Goal: Information Seeking & Learning: Stay updated

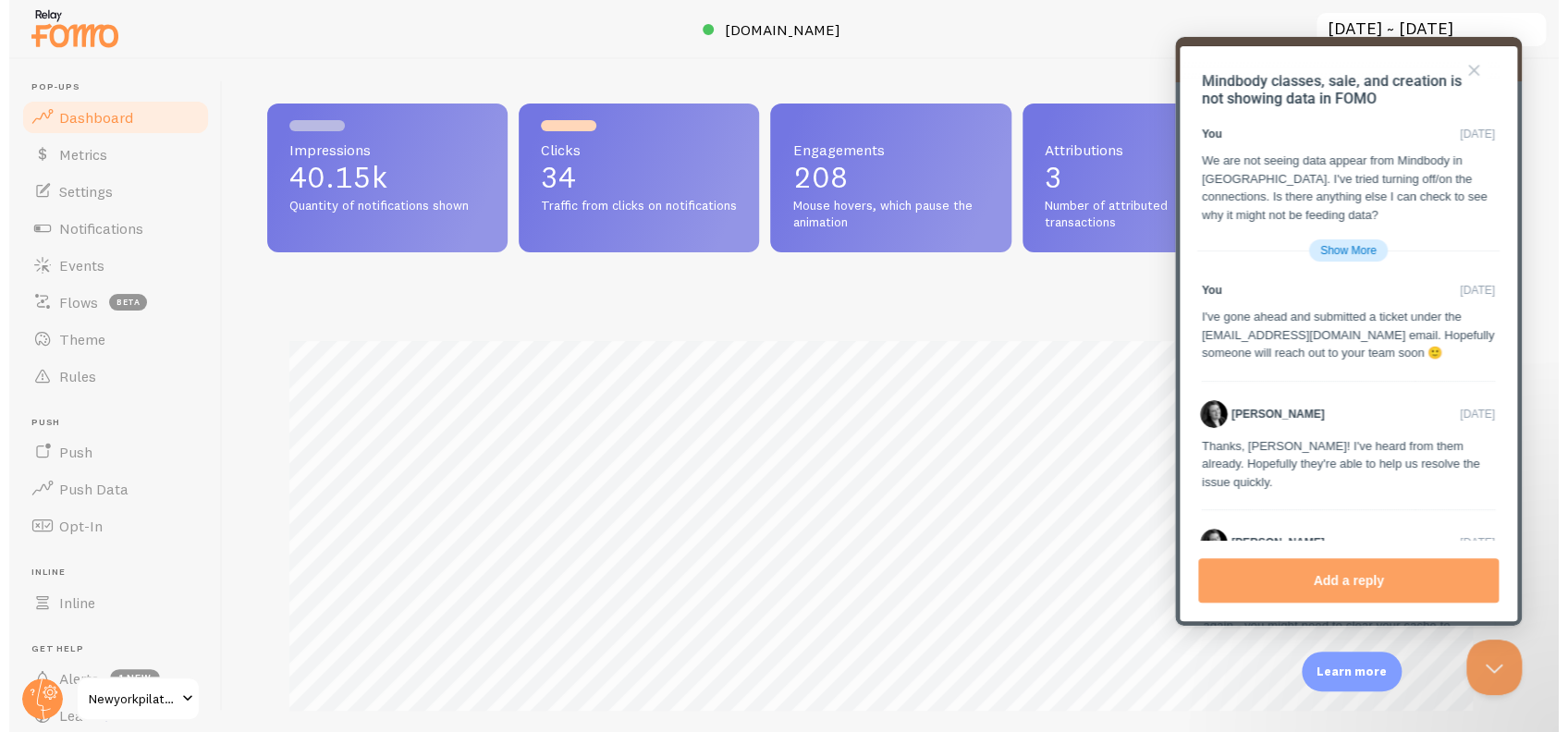
scroll to position [3229, 0]
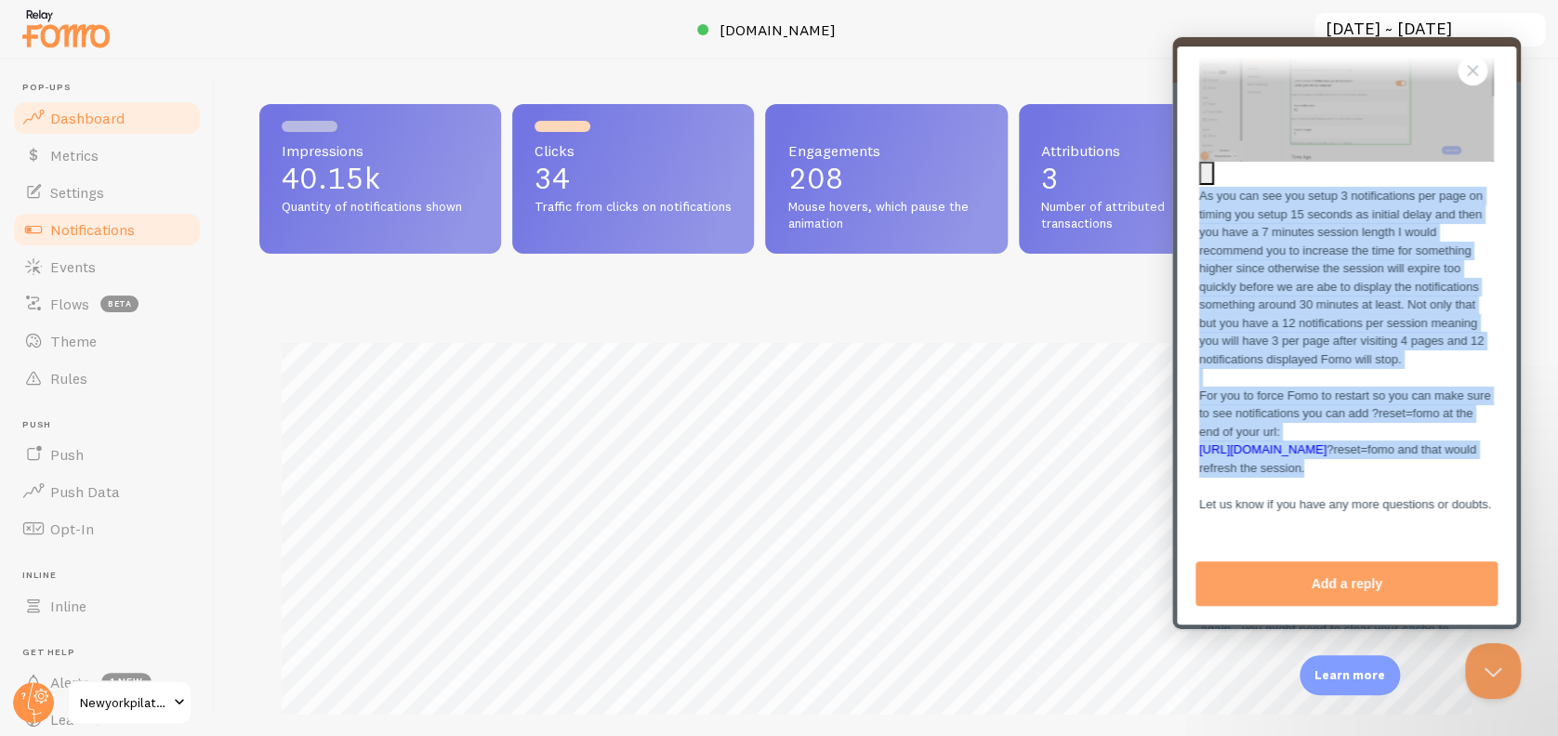
click at [95, 223] on span "Notifications" at bounding box center [92, 229] width 85 height 19
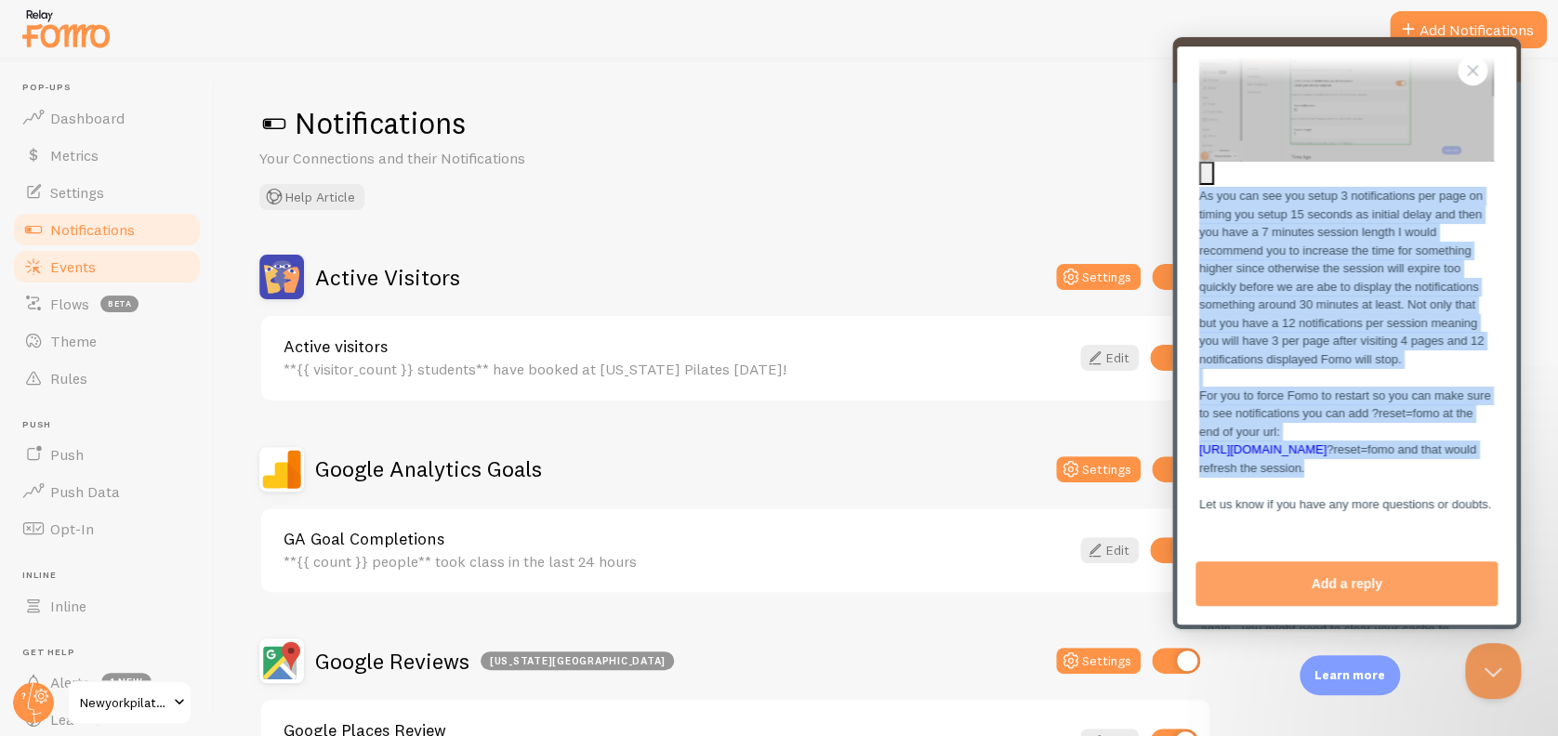
click at [90, 265] on span "Events" at bounding box center [73, 266] width 46 height 19
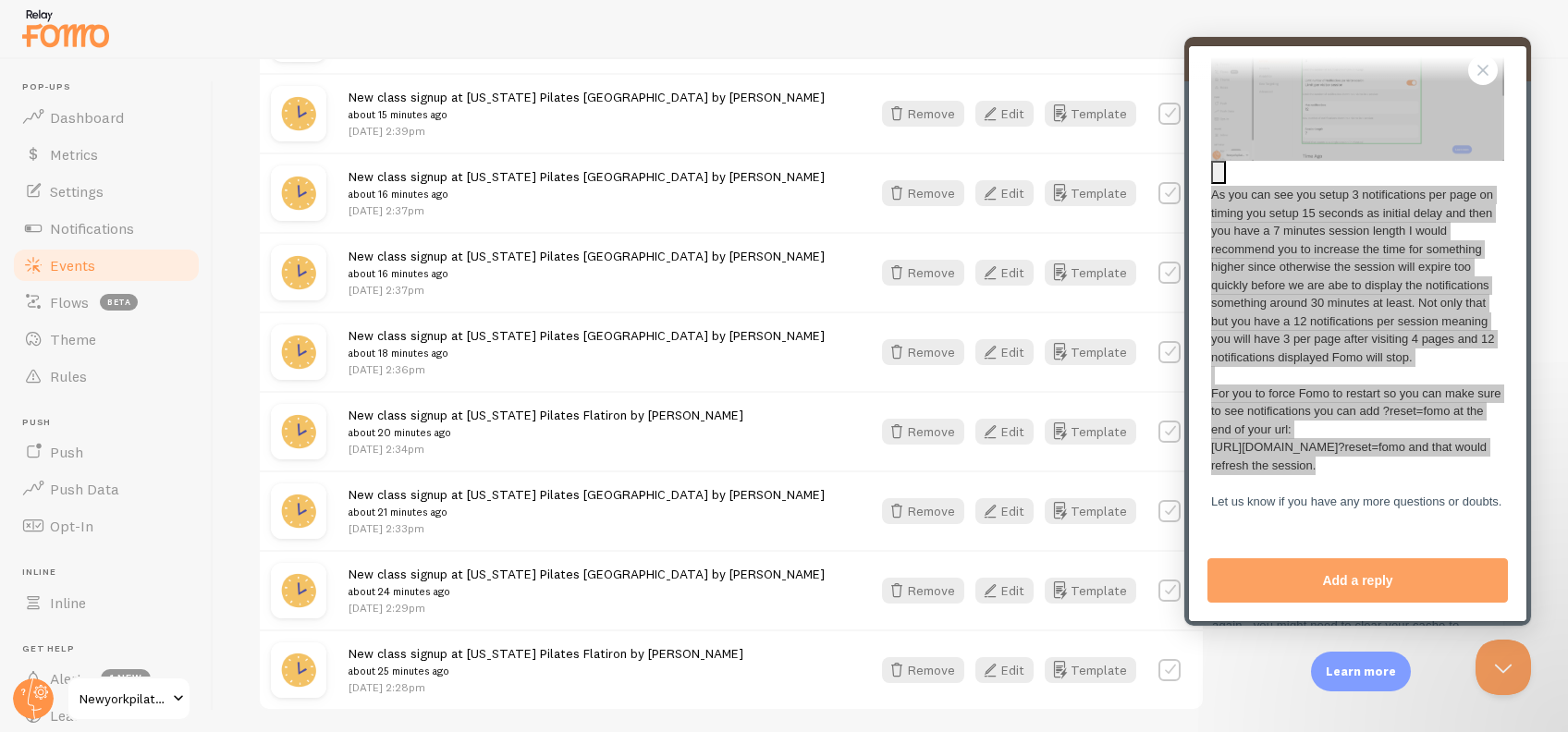
scroll to position [2366, 0]
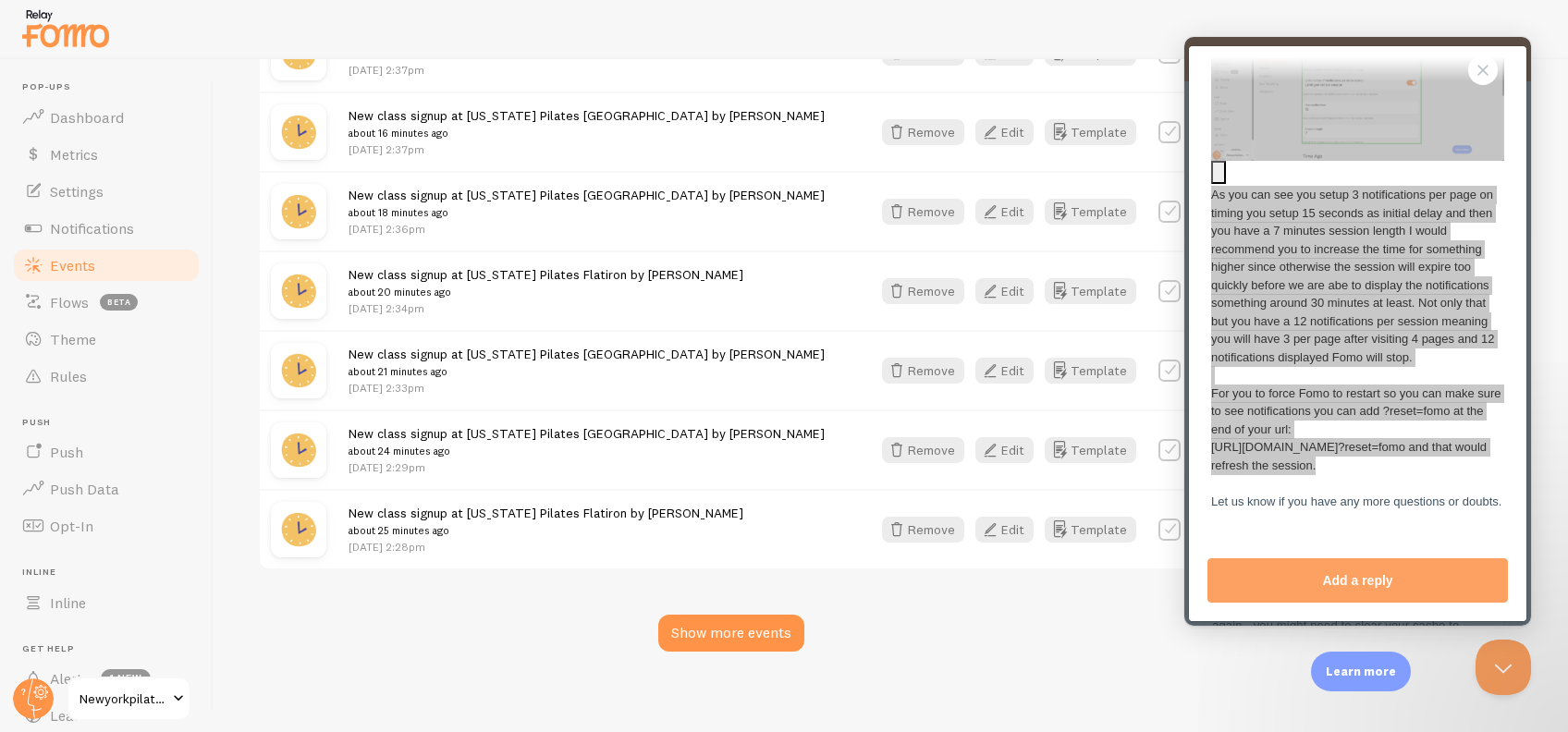
click at [700, 617] on div "Show more events" at bounding box center [731, 633] width 146 height 37
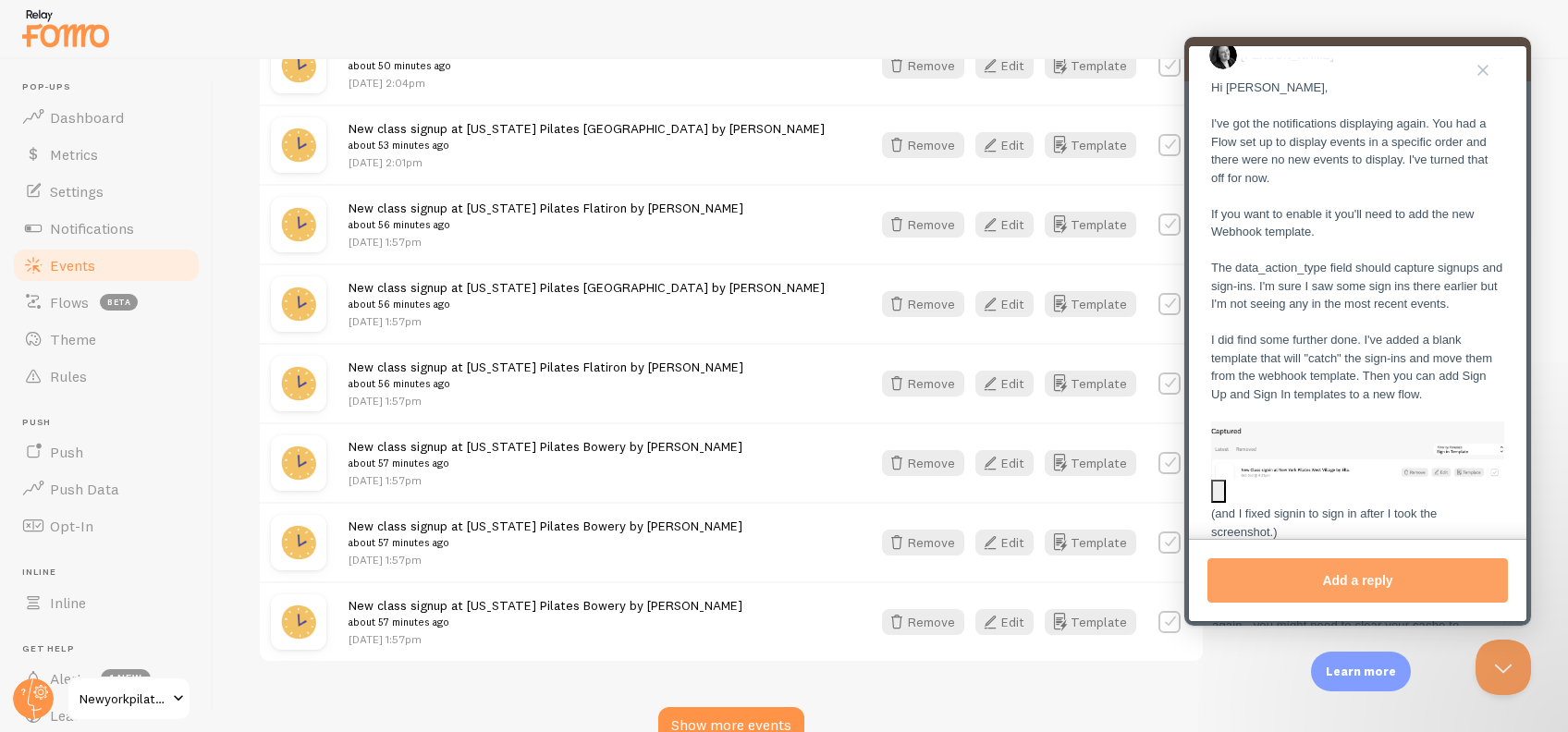
scroll to position [4746, 0]
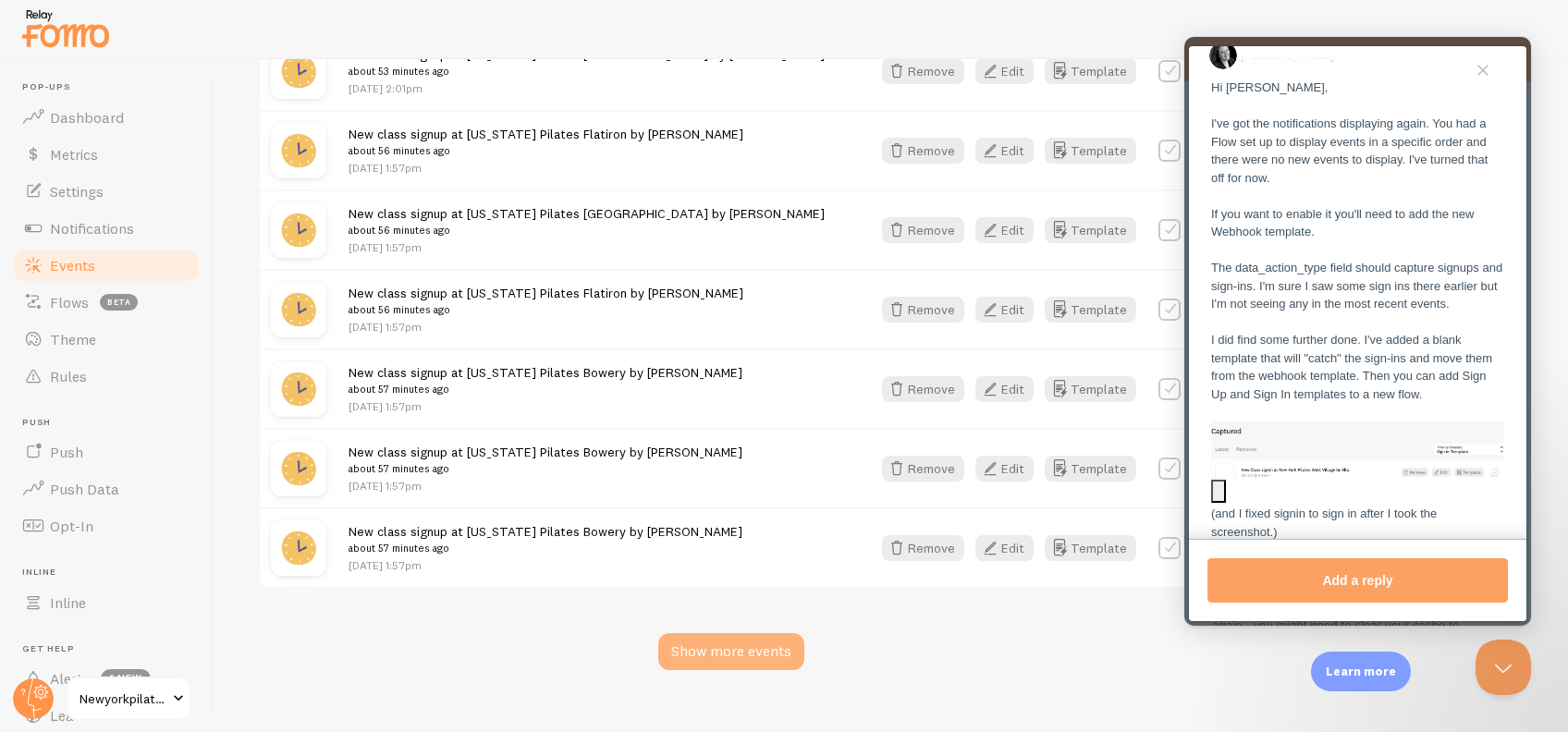
click at [710, 634] on div "Show more events" at bounding box center [731, 651] width 146 height 37
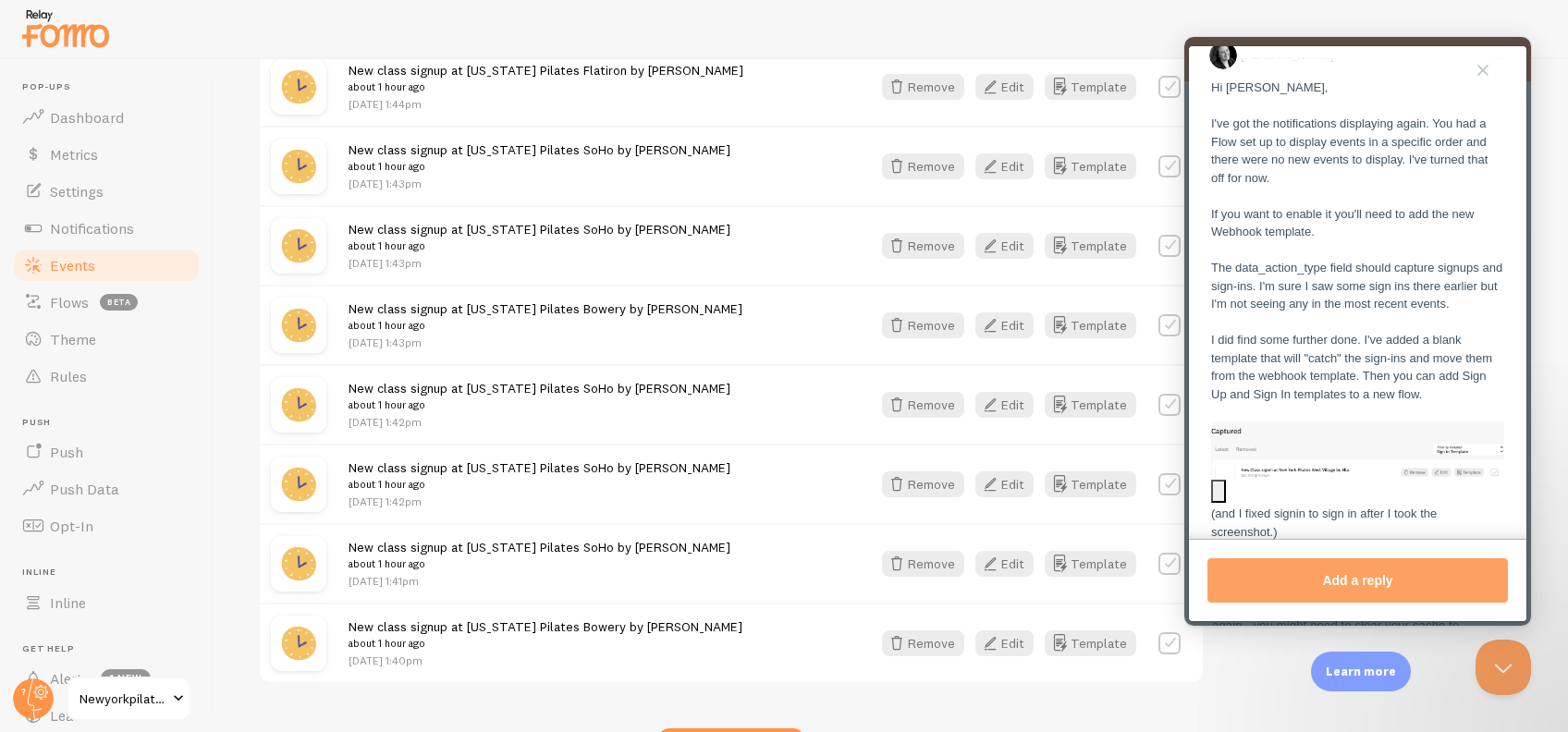
scroll to position [7125, 0]
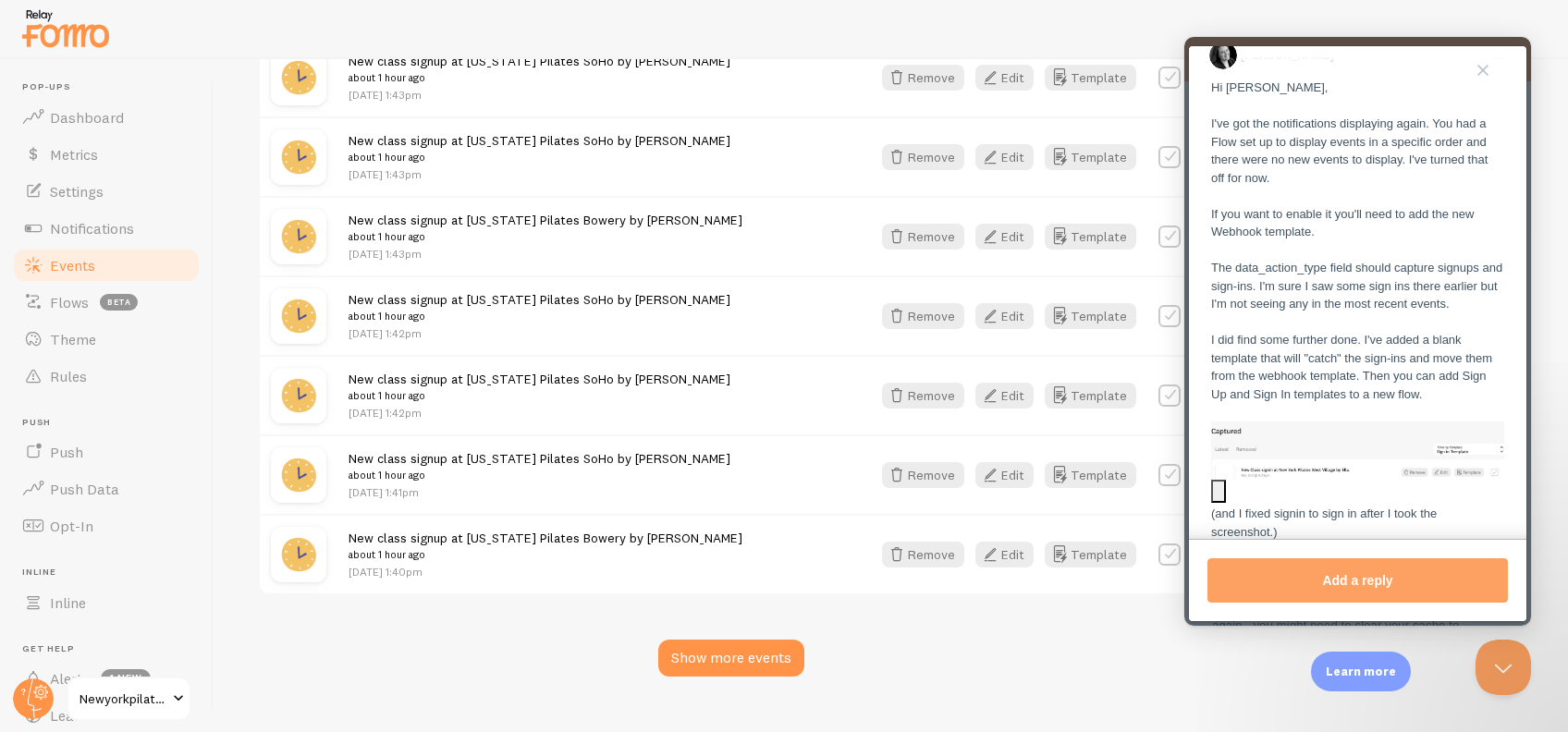
click at [698, 640] on div "Show more events" at bounding box center [731, 657] width 146 height 37
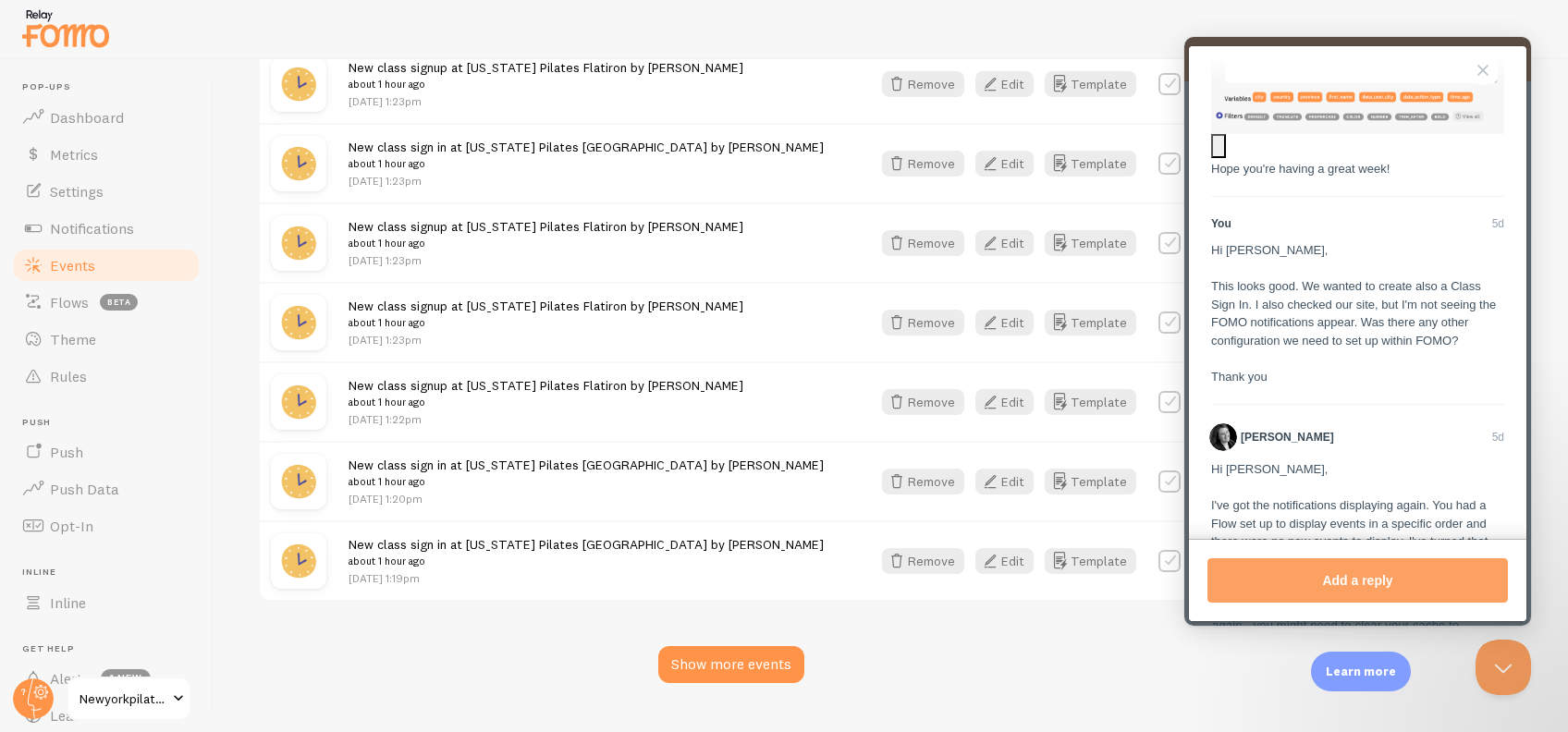
scroll to position [1759, 0]
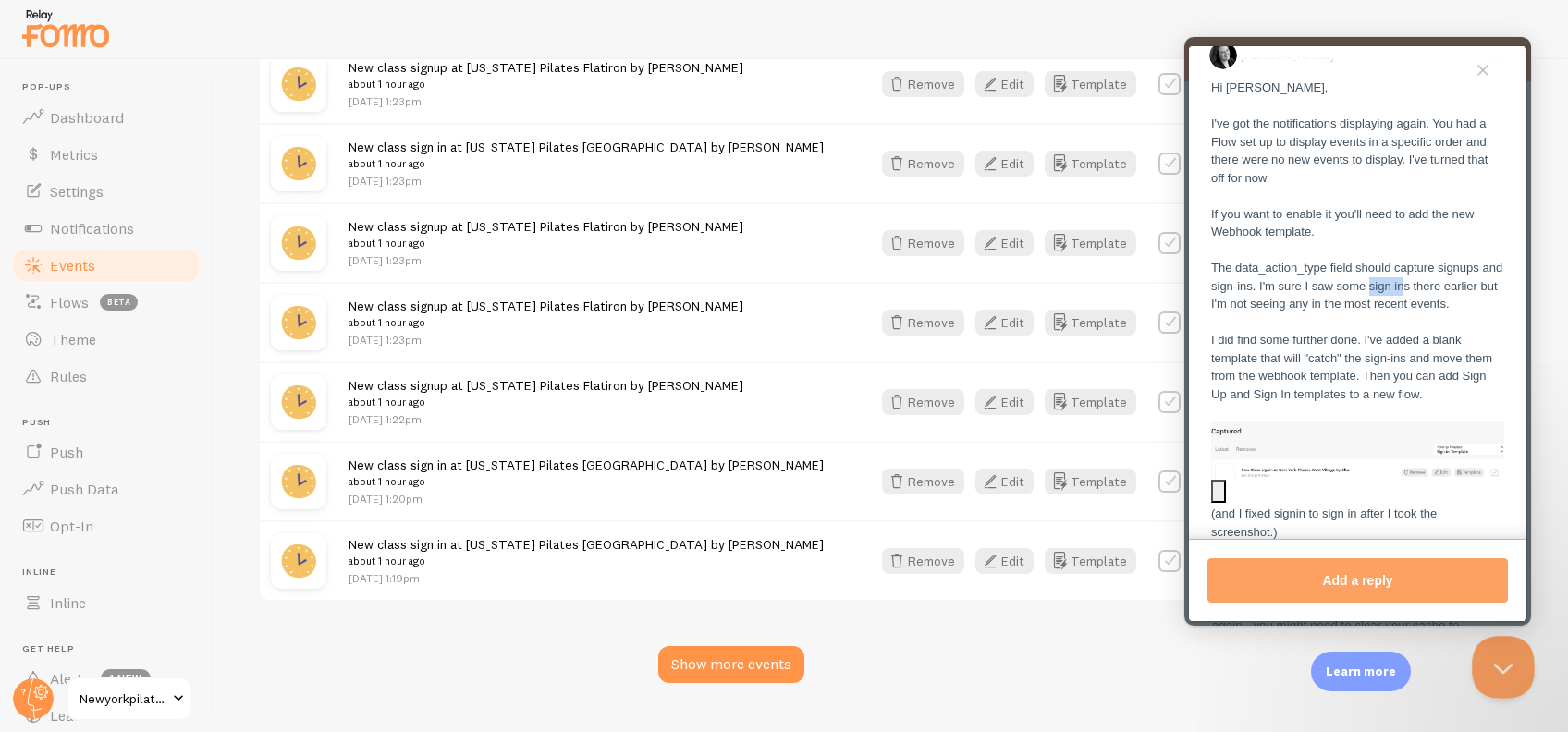
click at [1495, 664] on button "Close Beacon popover" at bounding box center [1500, 663] width 56 height 56
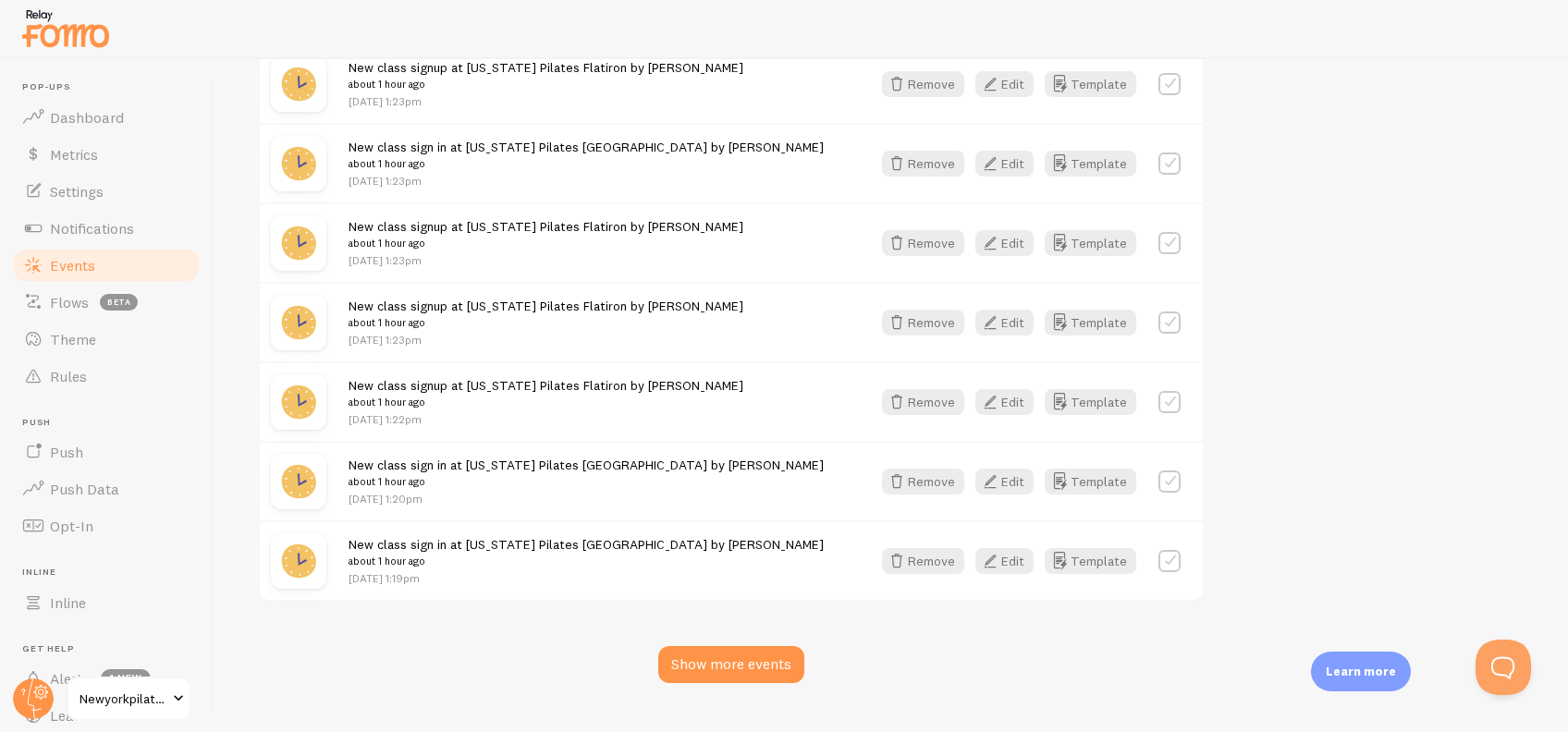
click at [1129, 650] on div "Events This is a collection of social proof interactions captured by your conne…" at bounding box center [891, 395] width 1355 height 673
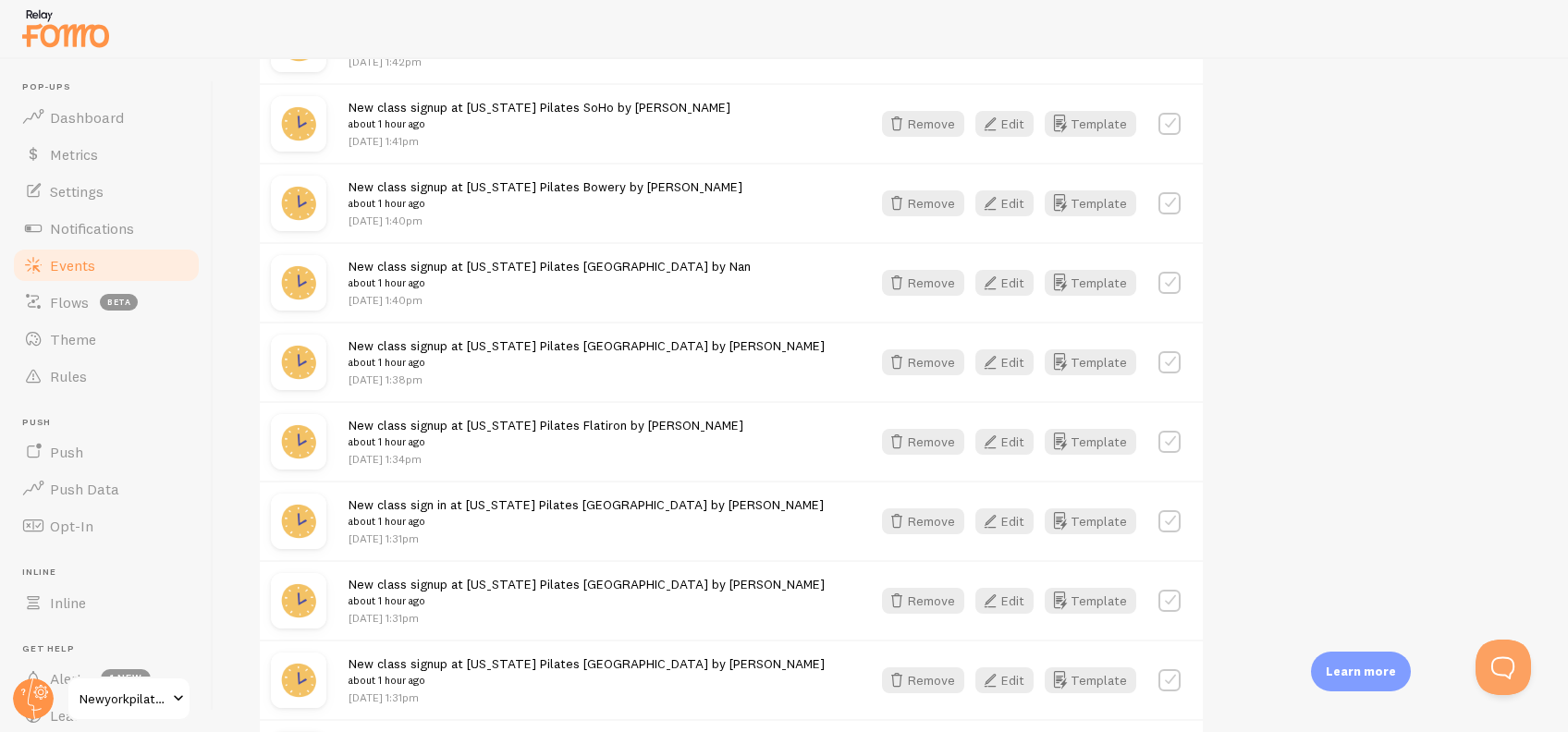
scroll to position [7477, 0]
